Goal: Use online tool/utility: Use online tool/utility

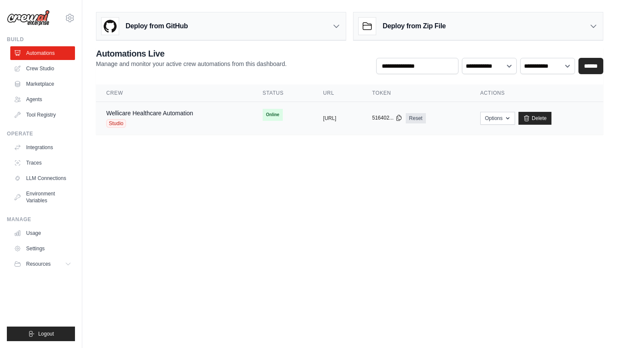
click at [401, 119] on icon at bounding box center [399, 118] width 5 height 6
click at [148, 112] on link "Wellicare Healthcare Automation" at bounding box center [149, 113] width 87 height 7
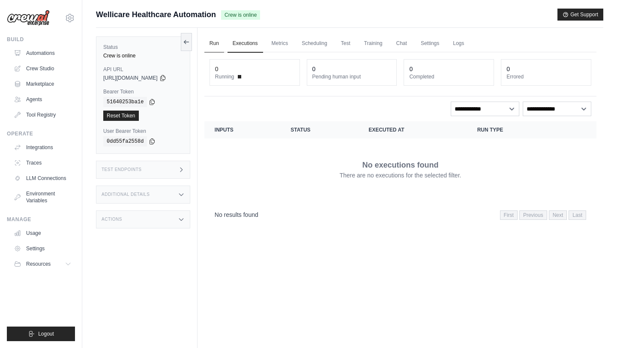
click at [222, 44] on link "Run" at bounding box center [214, 44] width 20 height 18
